Goal: Check status: Check status

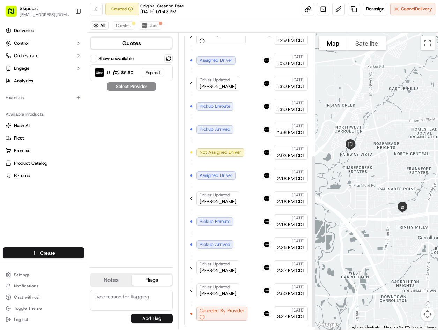
scroll to position [214, 0]
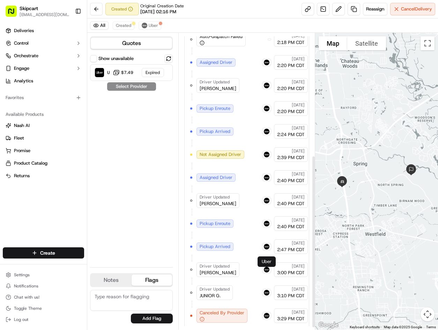
scroll to position [214, 0]
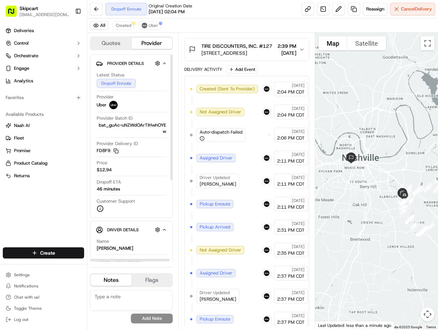
scroll to position [221, 0]
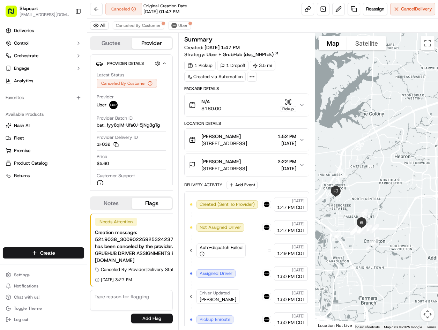
scroll to position [237, 0]
